Goal: Information Seeking & Learning: Learn about a topic

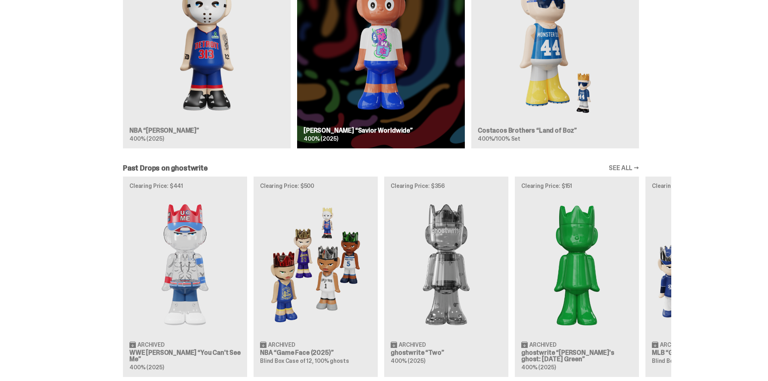
scroll to position [605, 0]
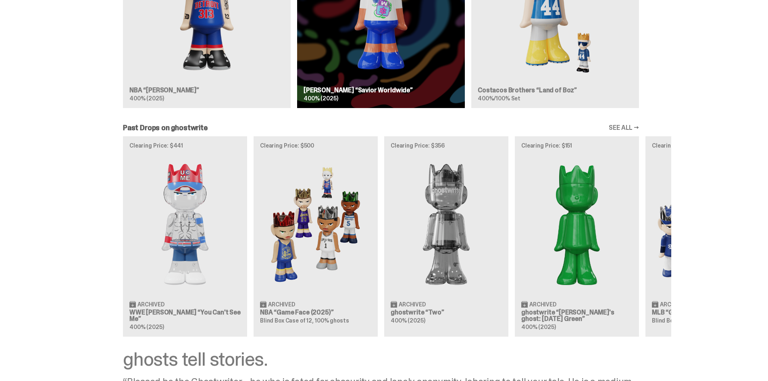
click at [178, 227] on div "Clearing Price: $441 Archived WWE [PERSON_NAME] “You Can't See Me” 400% (2025) …" at bounding box center [381, 236] width 581 height 200
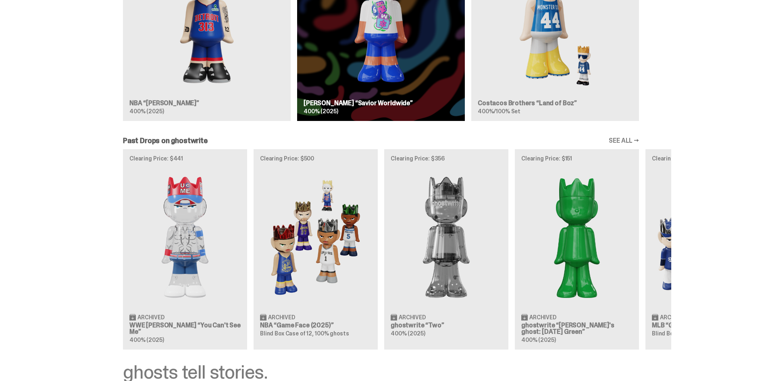
scroll to position [726, 0]
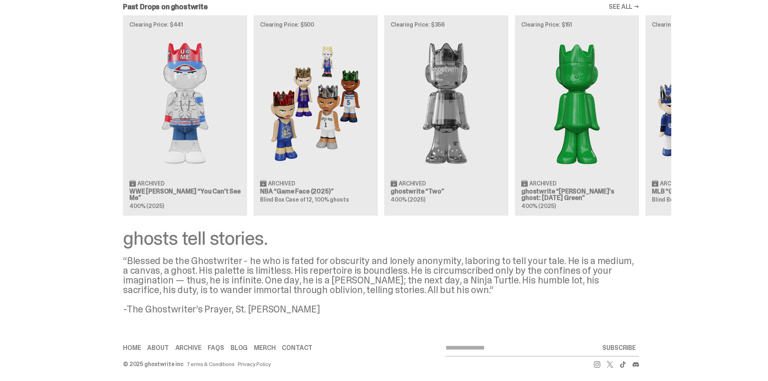
click at [180, 144] on div "Clearing Price: $441 Archived WWE [PERSON_NAME] “You Can't See Me” 400% (2025) …" at bounding box center [381, 115] width 581 height 200
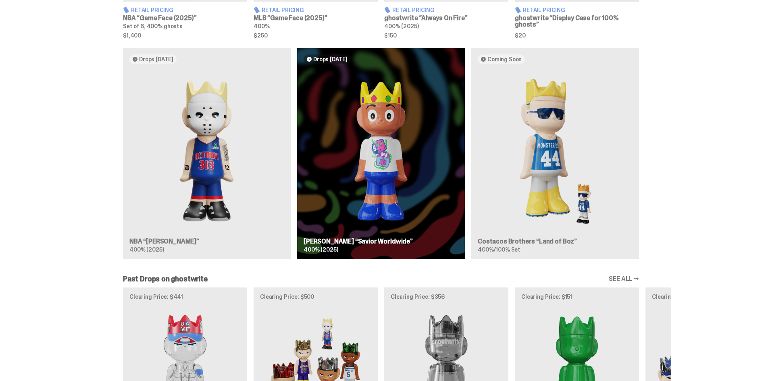
scroll to position [403, 0]
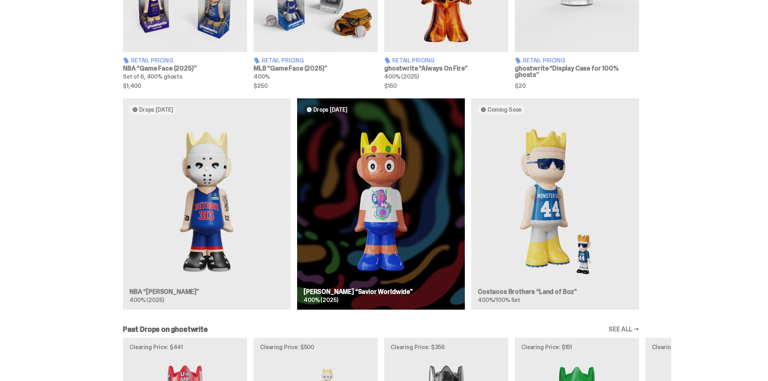
click at [214, 235] on div "Drops [DATE] NBA “[PERSON_NAME]” 400% (2025) Drops [DATE] [PERSON_NAME] “Savior…" at bounding box center [381, 207] width 581 height 218
click at [214, 225] on div "Drops [DATE] NBA “[PERSON_NAME]” 400% (2025) Drops [DATE] [PERSON_NAME] “Savior…" at bounding box center [381, 207] width 581 height 218
click at [366, 288] on div "Drops [DATE] NBA “[PERSON_NAME]” 400% (2025) Drops [DATE] [PERSON_NAME] “Savior…" at bounding box center [381, 207] width 581 height 218
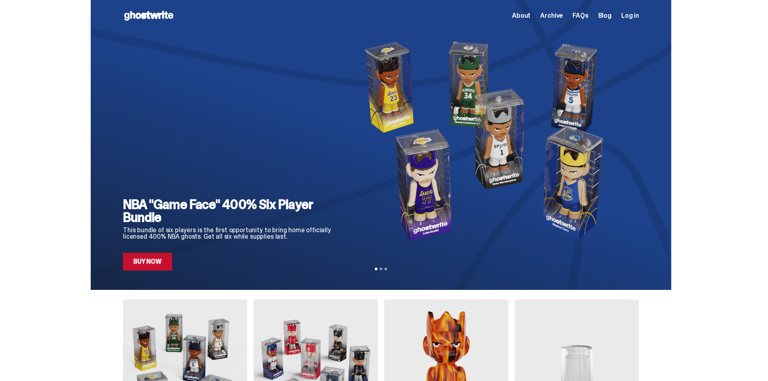
scroll to position [0, 0]
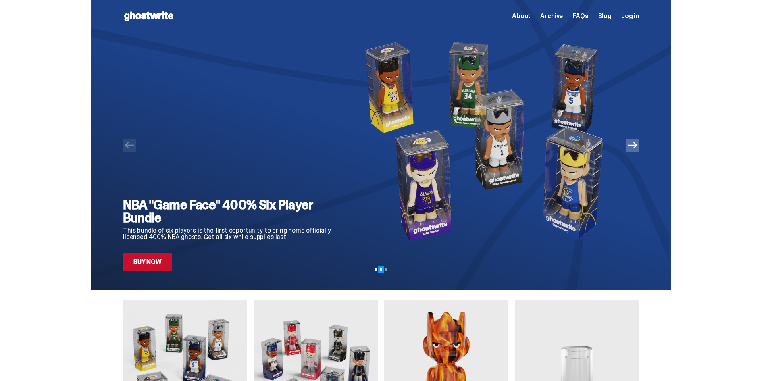
click at [382, 269] on button "View slide 2" at bounding box center [381, 269] width 2 height 2
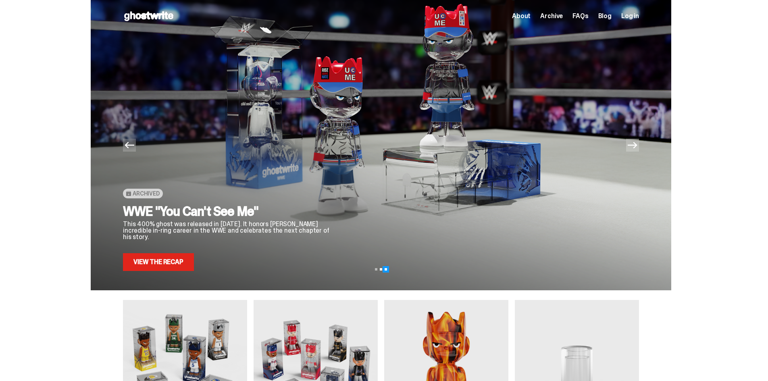
click at [387, 269] on button "View slide 3" at bounding box center [386, 269] width 2 height 2
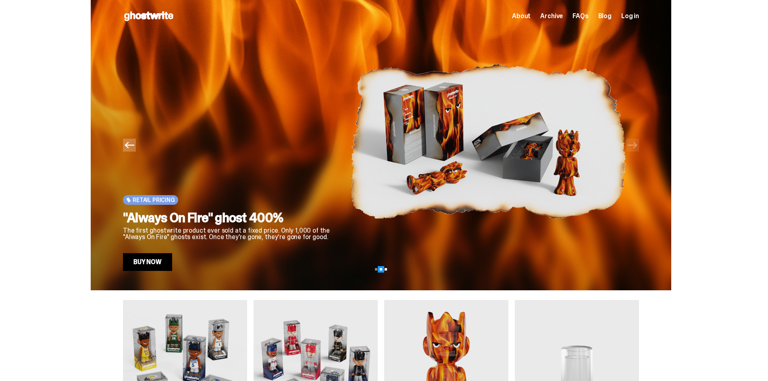
click at [382, 269] on button "View slide 2" at bounding box center [381, 269] width 2 height 2
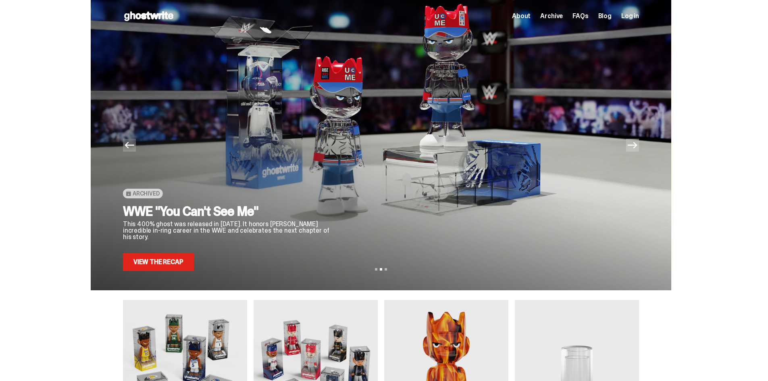
click at [162, 269] on link "View the Recap" at bounding box center [158, 262] width 71 height 18
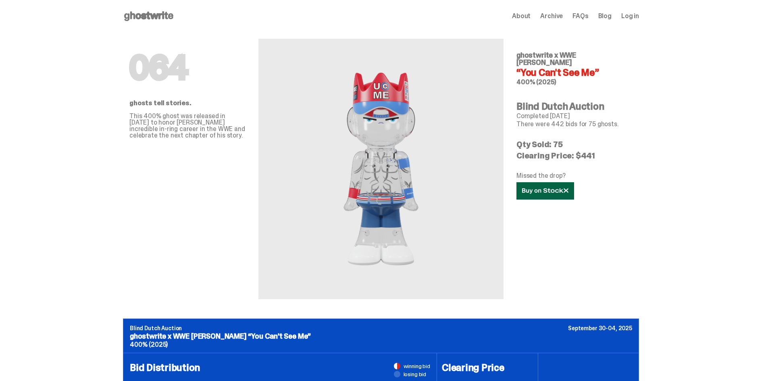
click at [558, 182] on link at bounding box center [545, 190] width 58 height 17
click at [154, 15] on use at bounding box center [148, 16] width 49 height 10
